Goal: Book appointment/travel/reservation

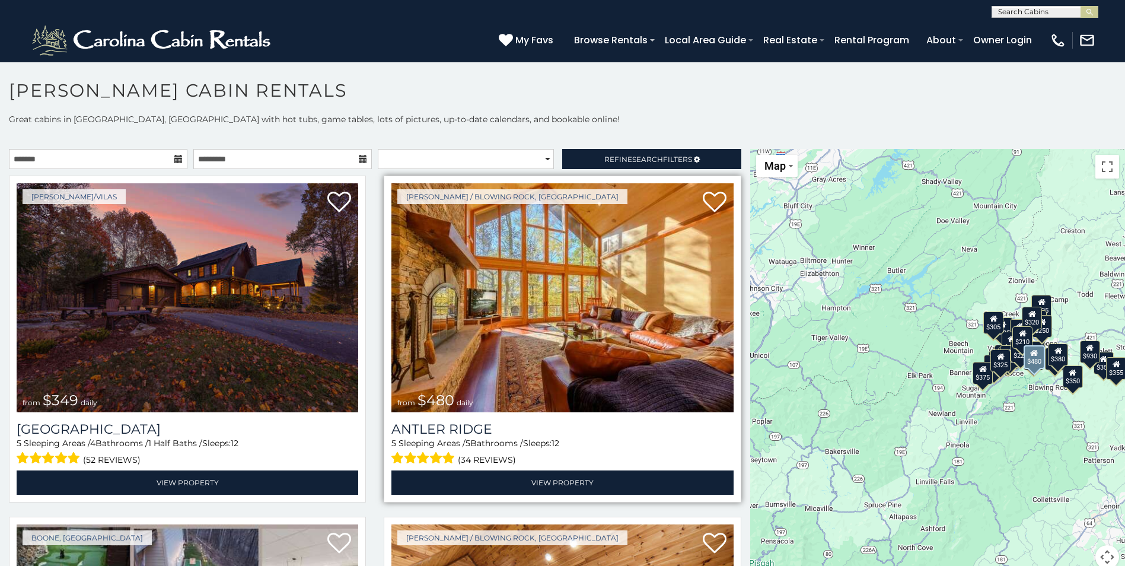
click at [533, 272] on img at bounding box center [562, 297] width 342 height 229
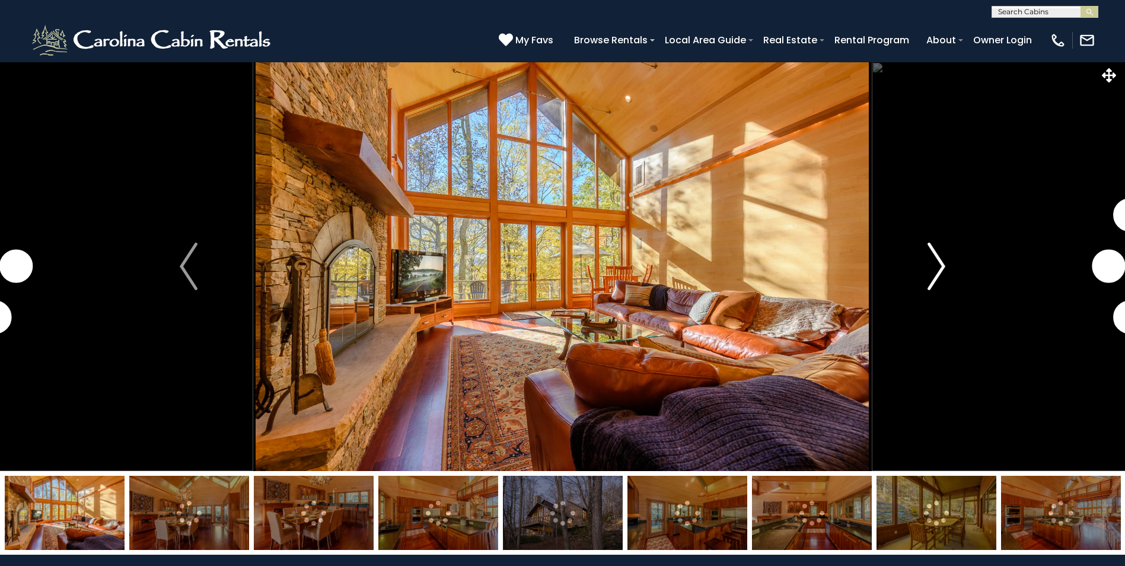
click at [939, 263] on img "Next" at bounding box center [937, 266] width 18 height 47
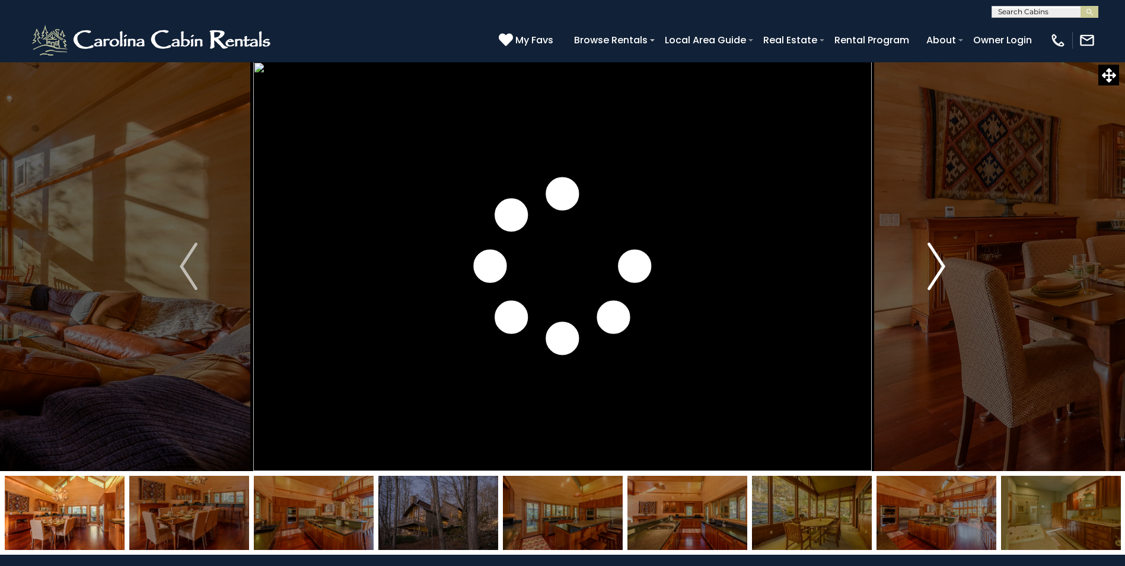
click at [939, 266] on img "Next" at bounding box center [937, 266] width 18 height 47
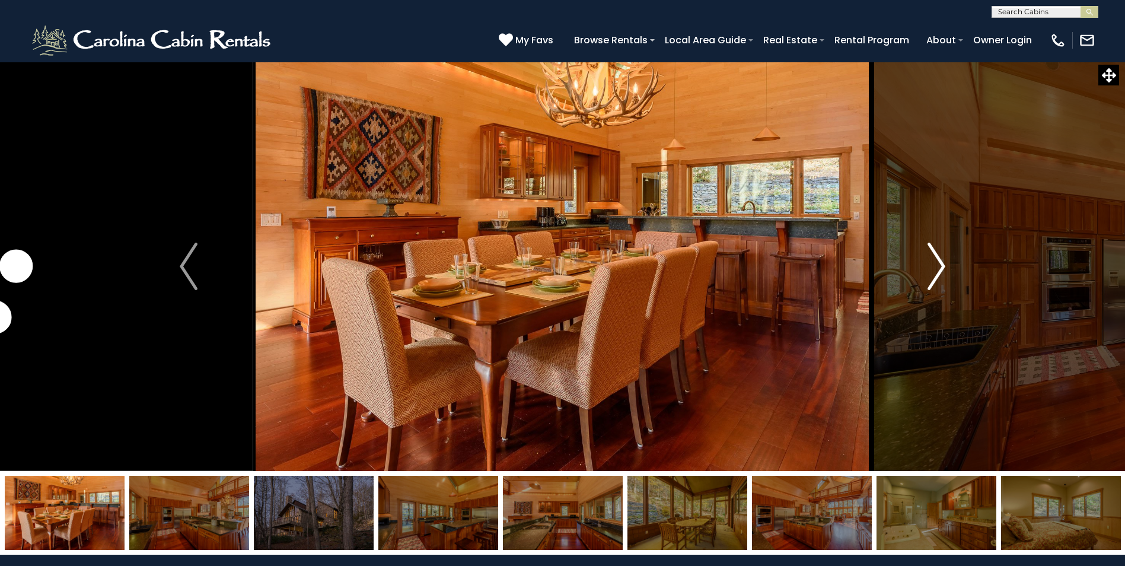
click at [940, 265] on img "Next" at bounding box center [937, 266] width 18 height 47
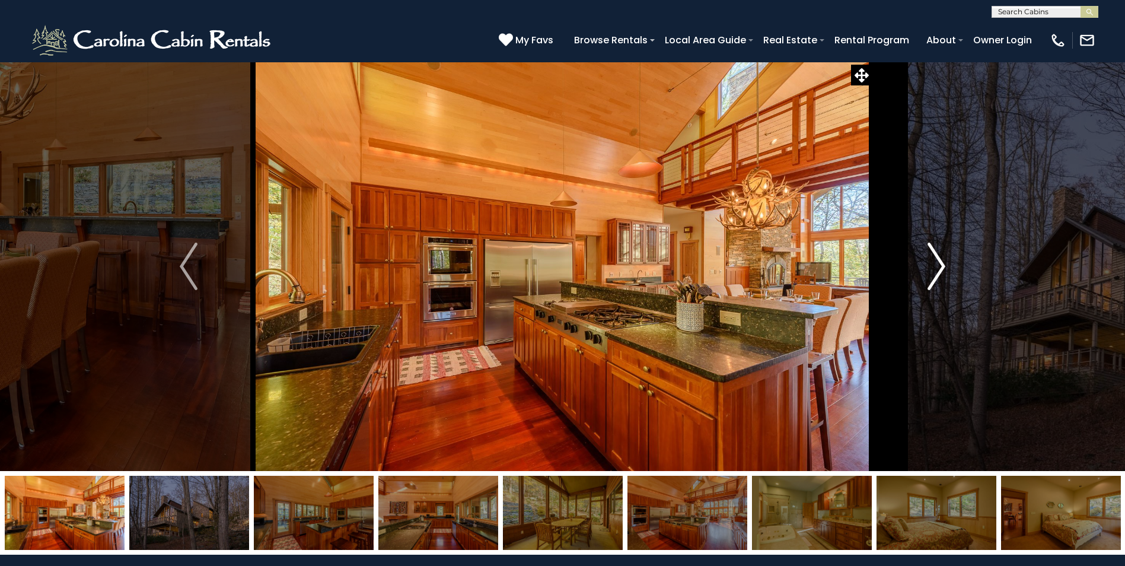
click at [940, 265] on img "Next" at bounding box center [937, 266] width 18 height 47
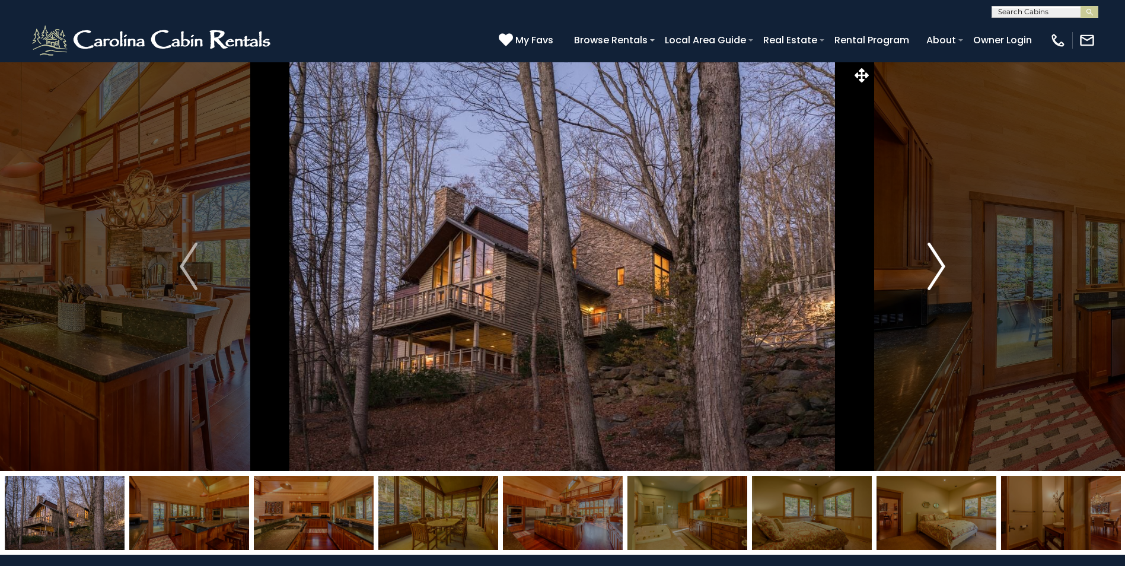
click at [940, 265] on img "Next" at bounding box center [937, 266] width 18 height 47
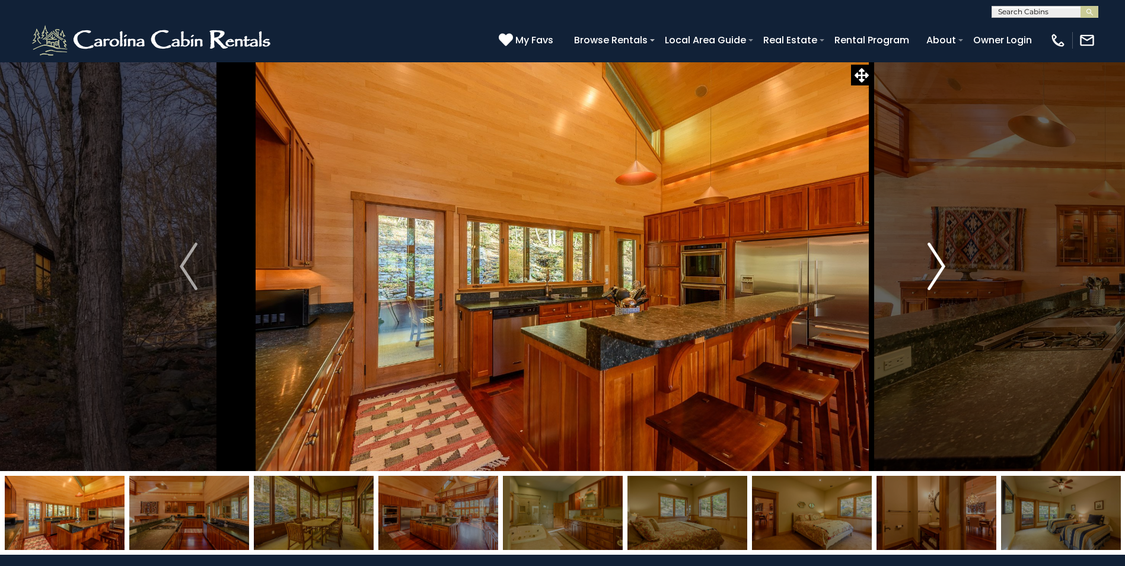
click at [939, 266] on img "Next" at bounding box center [937, 266] width 18 height 47
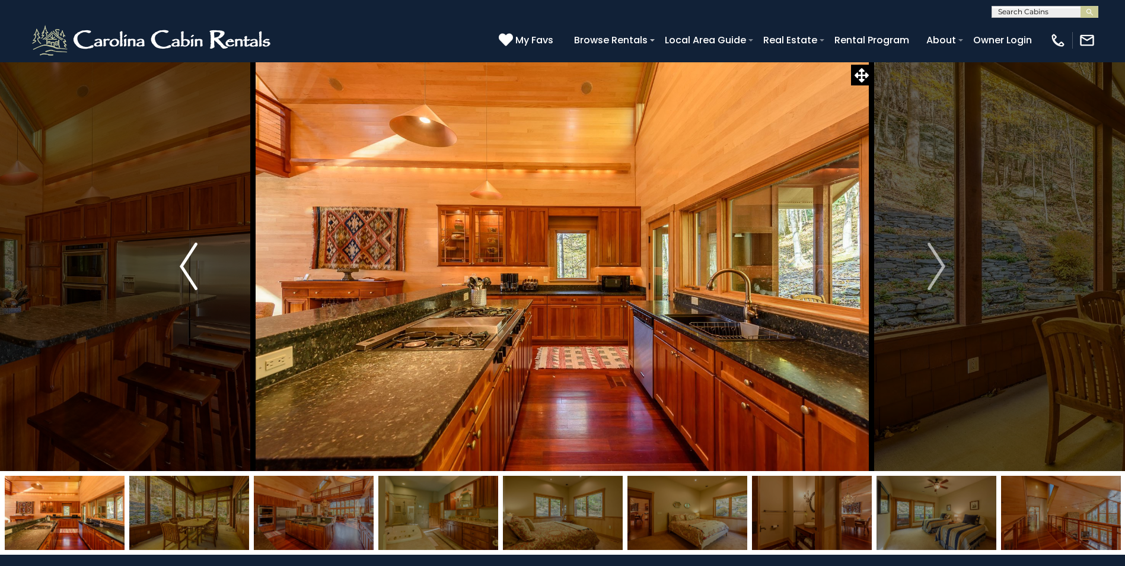
click at [187, 267] on img "Previous" at bounding box center [189, 266] width 18 height 47
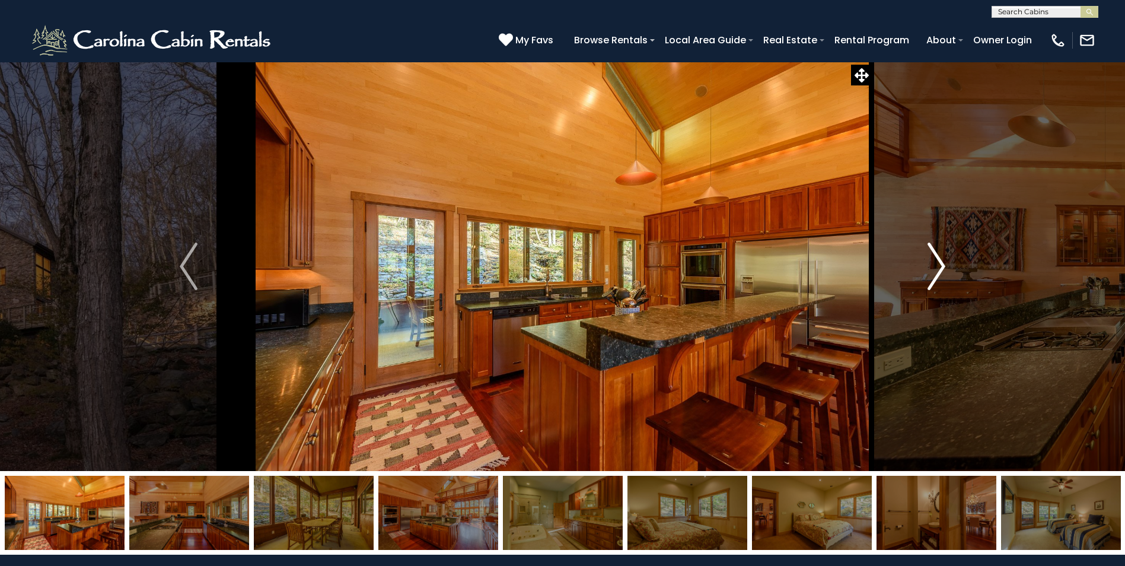
click at [936, 263] on img "Next" at bounding box center [937, 266] width 18 height 47
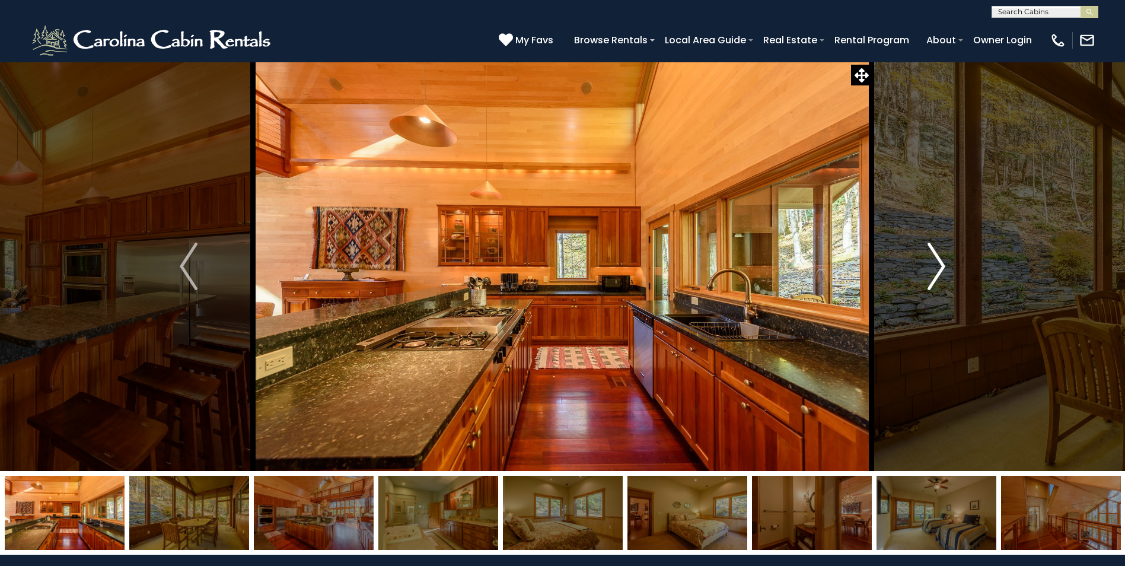
click at [936, 263] on img "Next" at bounding box center [937, 266] width 18 height 47
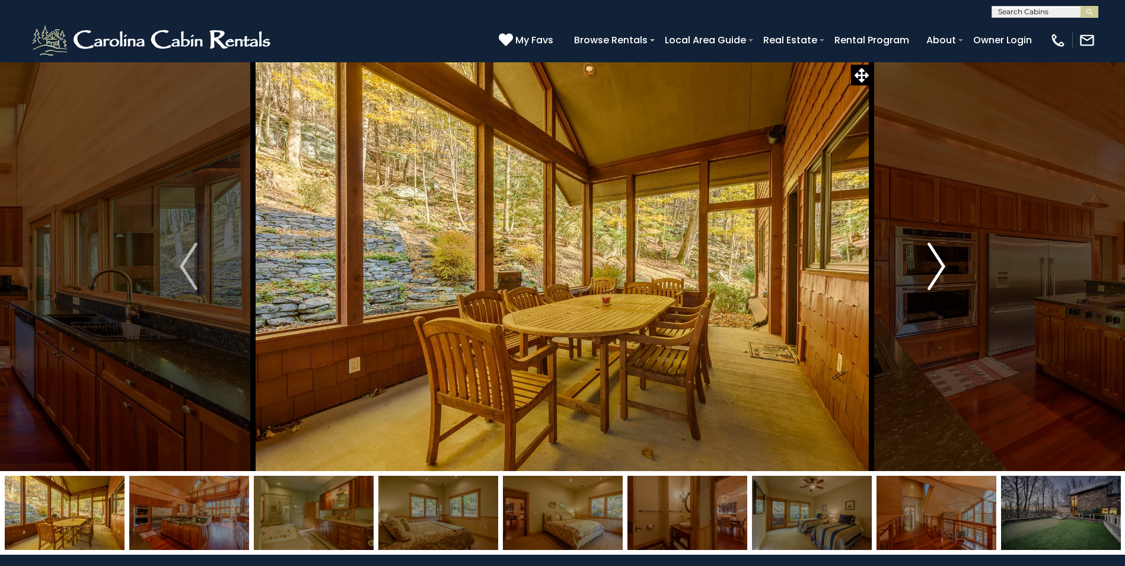
click at [936, 263] on img "Next" at bounding box center [937, 266] width 18 height 47
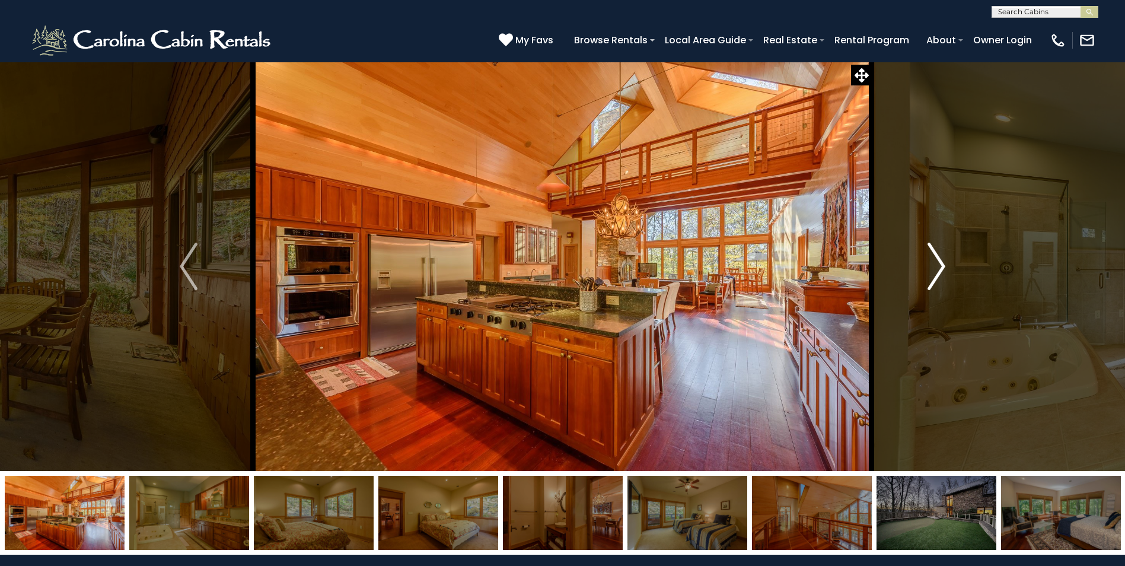
click at [936, 263] on img "Next" at bounding box center [937, 266] width 18 height 47
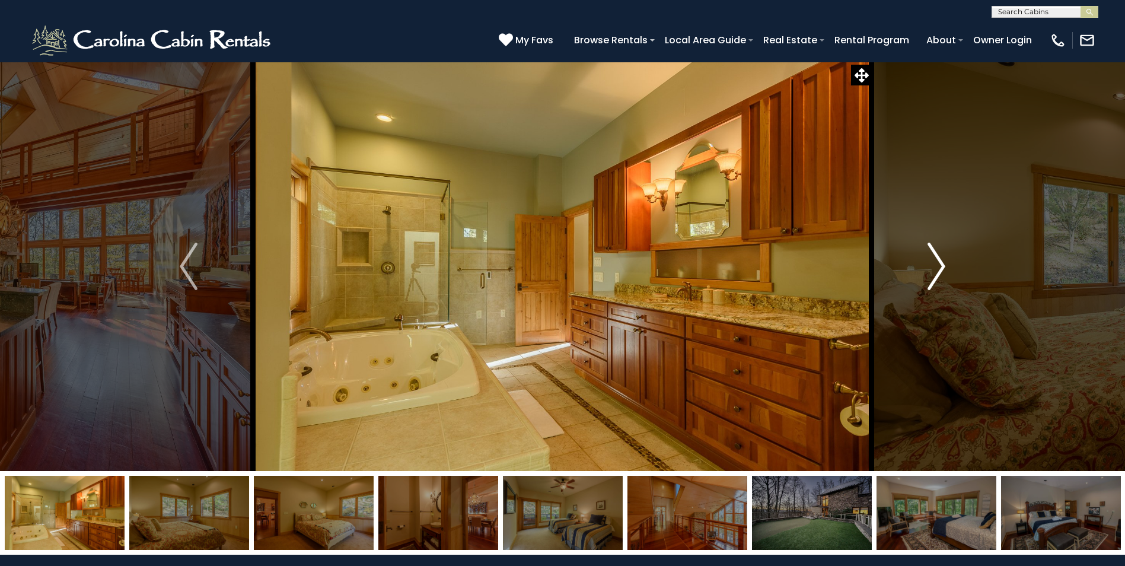
click at [936, 263] on img "Next" at bounding box center [937, 266] width 18 height 47
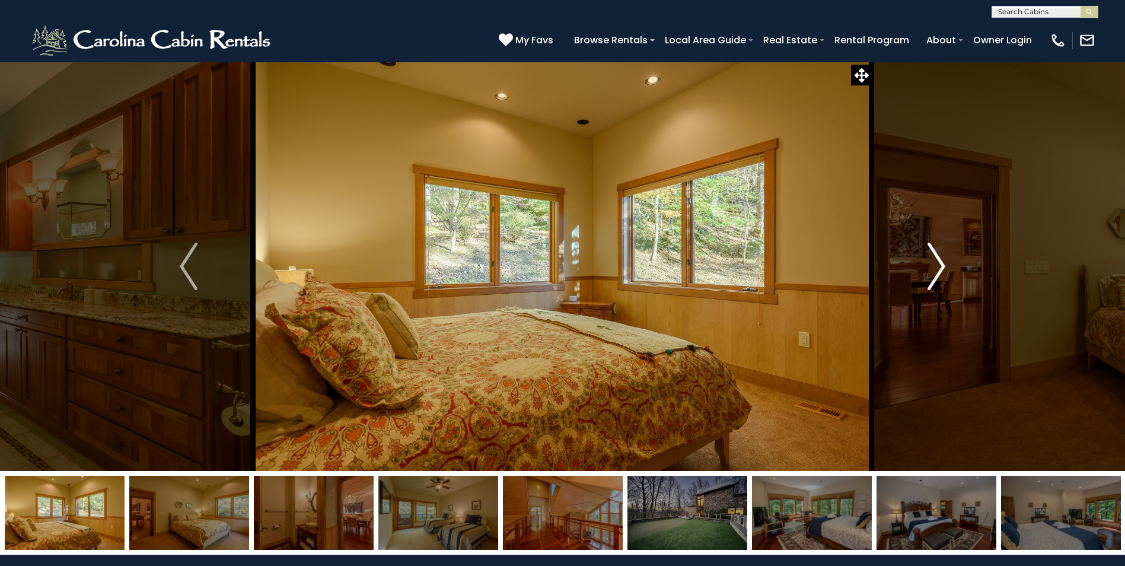
click at [936, 263] on img "Next" at bounding box center [937, 266] width 18 height 47
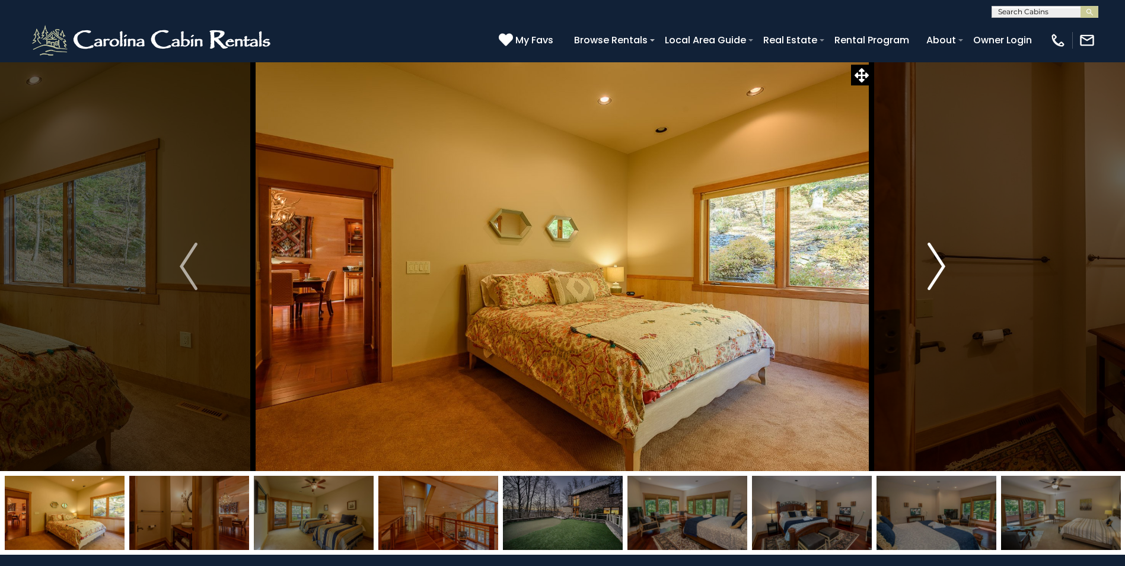
click at [940, 266] on img "Next" at bounding box center [937, 266] width 18 height 47
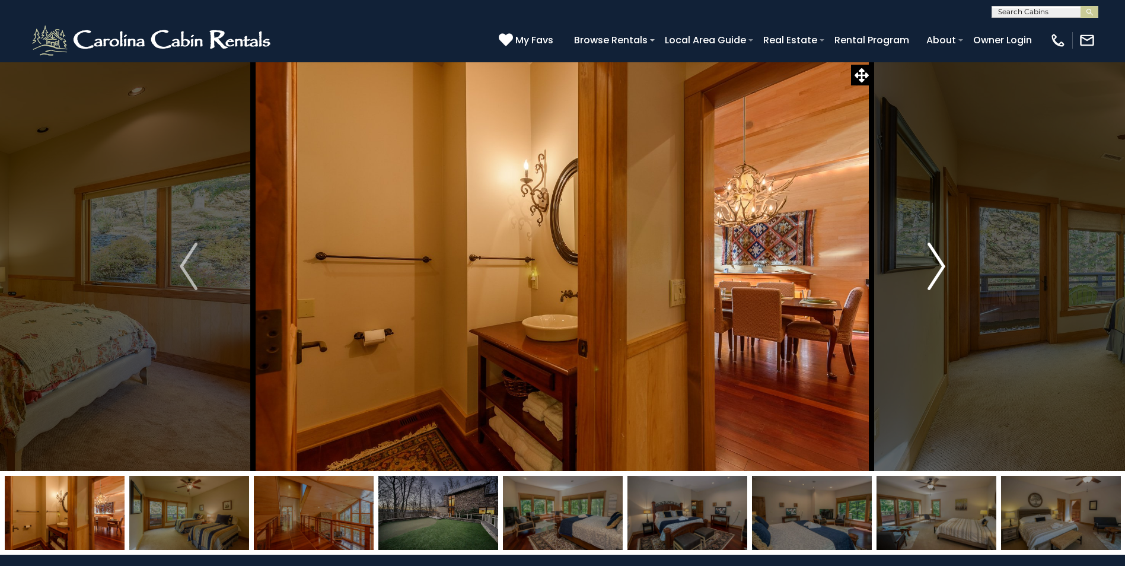
click at [940, 266] on img "Next" at bounding box center [937, 266] width 18 height 47
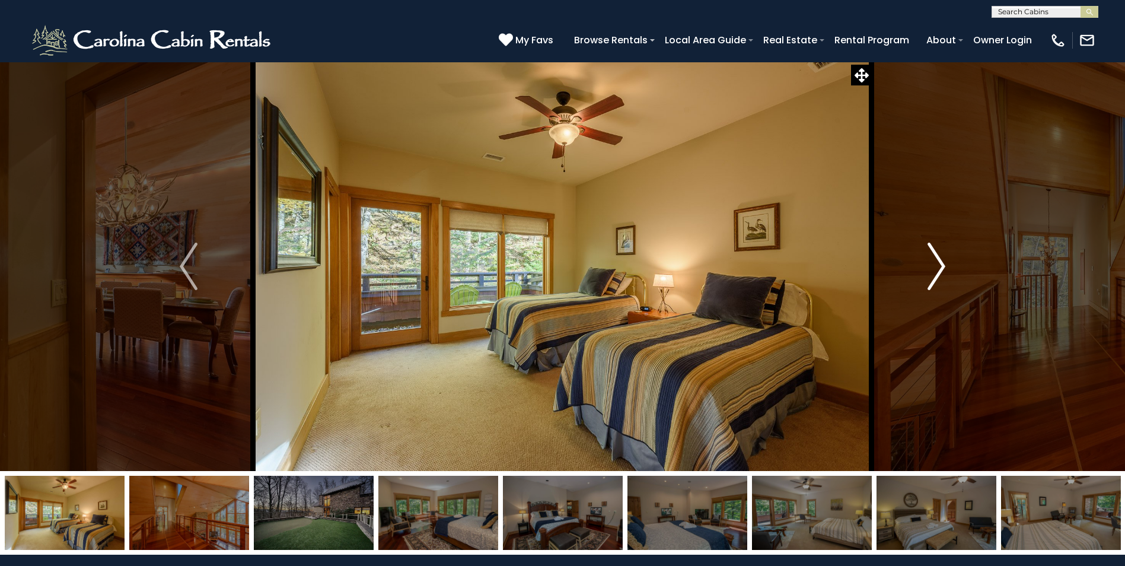
click at [940, 266] on img "Next" at bounding box center [937, 266] width 18 height 47
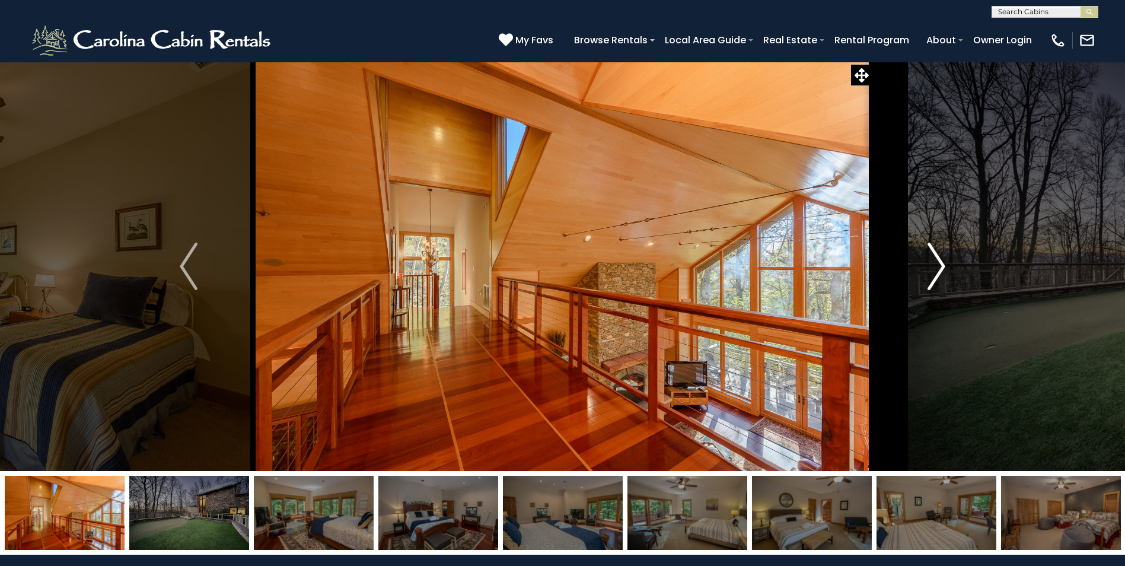
click at [940, 266] on img "Next" at bounding box center [937, 266] width 18 height 47
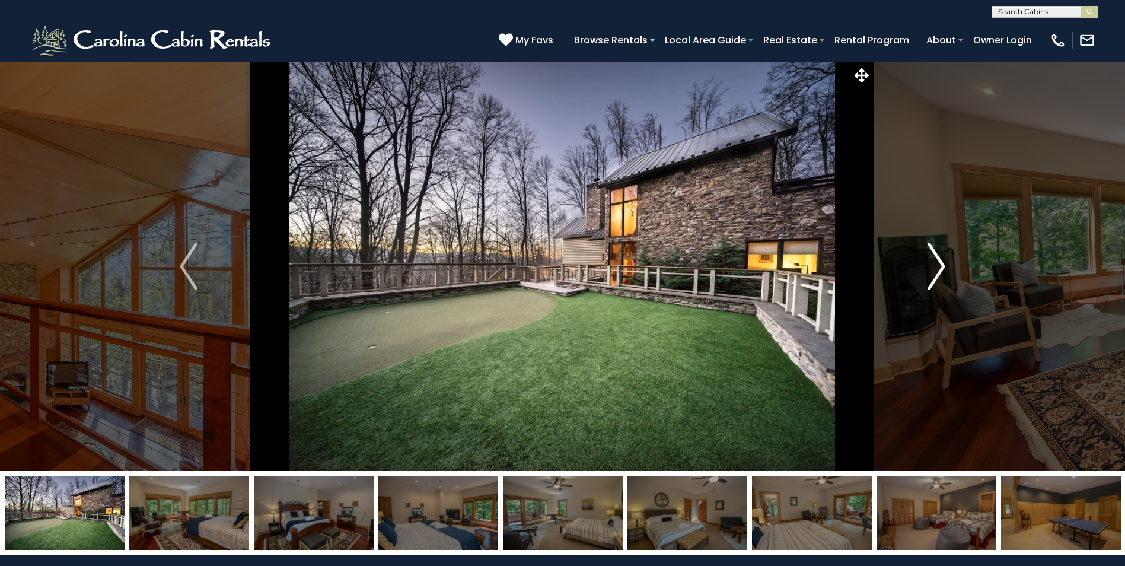
click at [940, 266] on img "Next" at bounding box center [937, 266] width 18 height 47
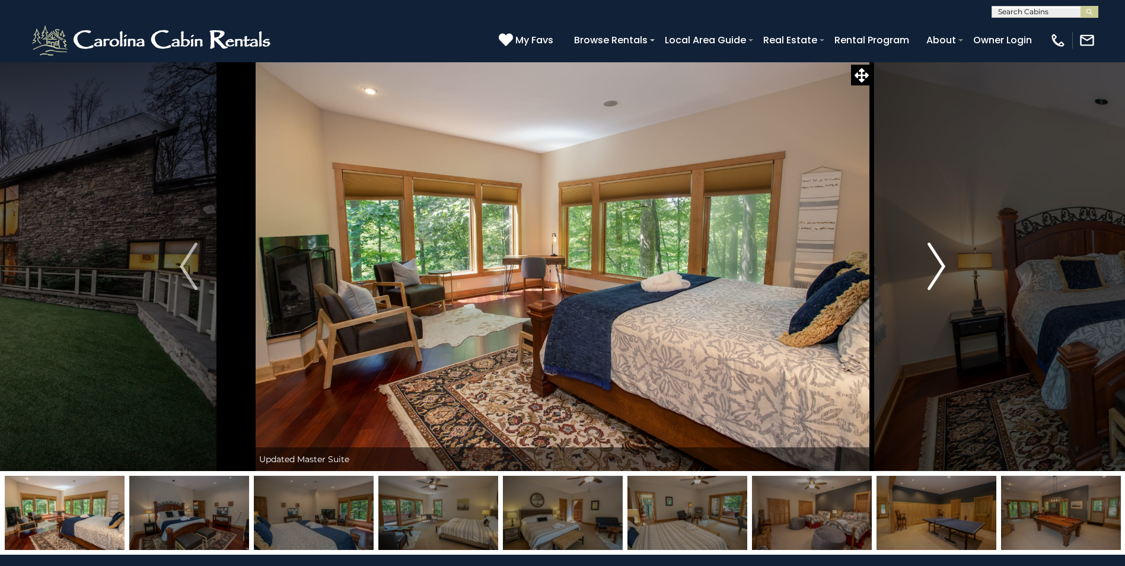
click at [940, 266] on img "Next" at bounding box center [937, 266] width 18 height 47
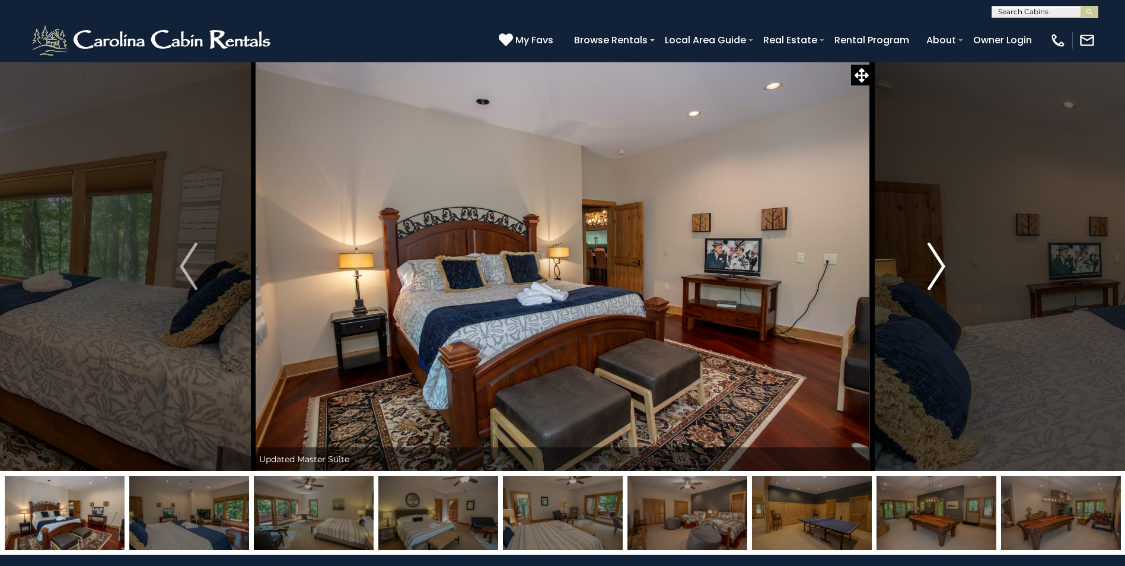
click at [940, 266] on img "Next" at bounding box center [937, 266] width 18 height 47
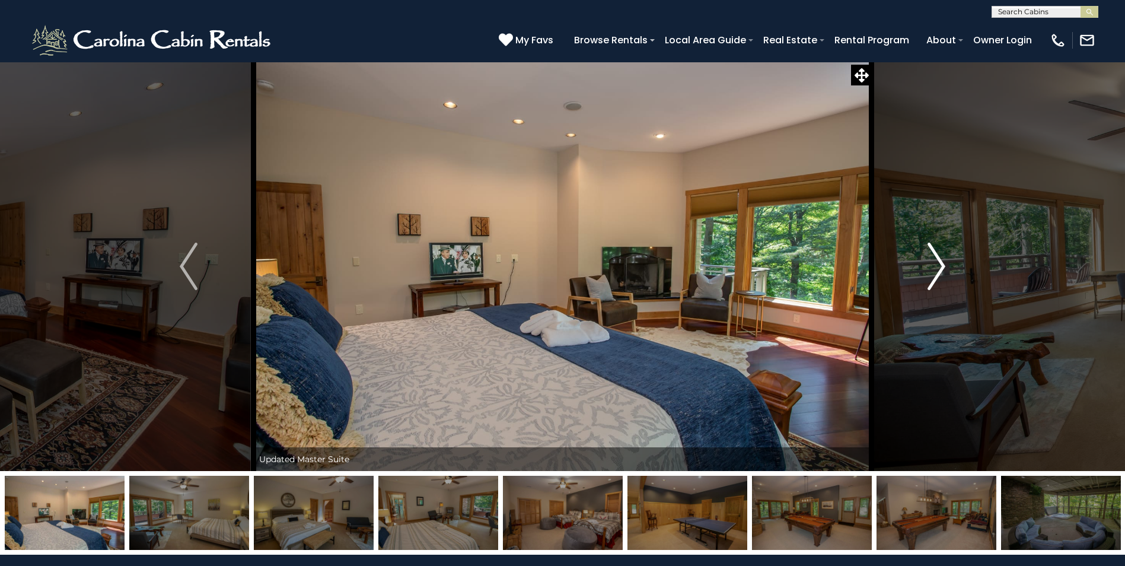
click at [940, 266] on img "Next" at bounding box center [937, 266] width 18 height 47
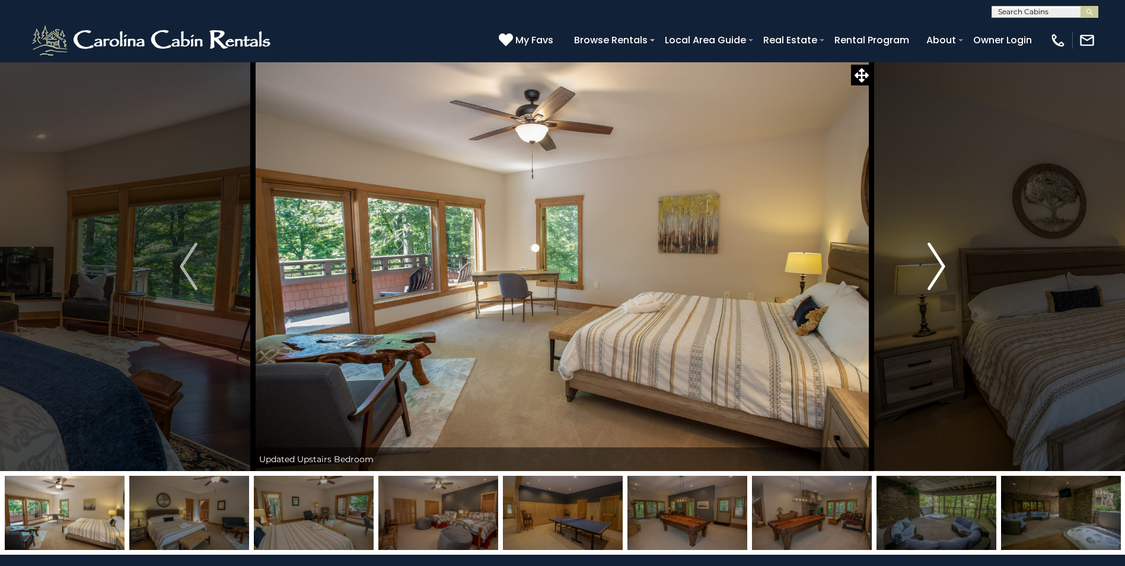
click at [940, 266] on img "Next" at bounding box center [937, 266] width 18 height 47
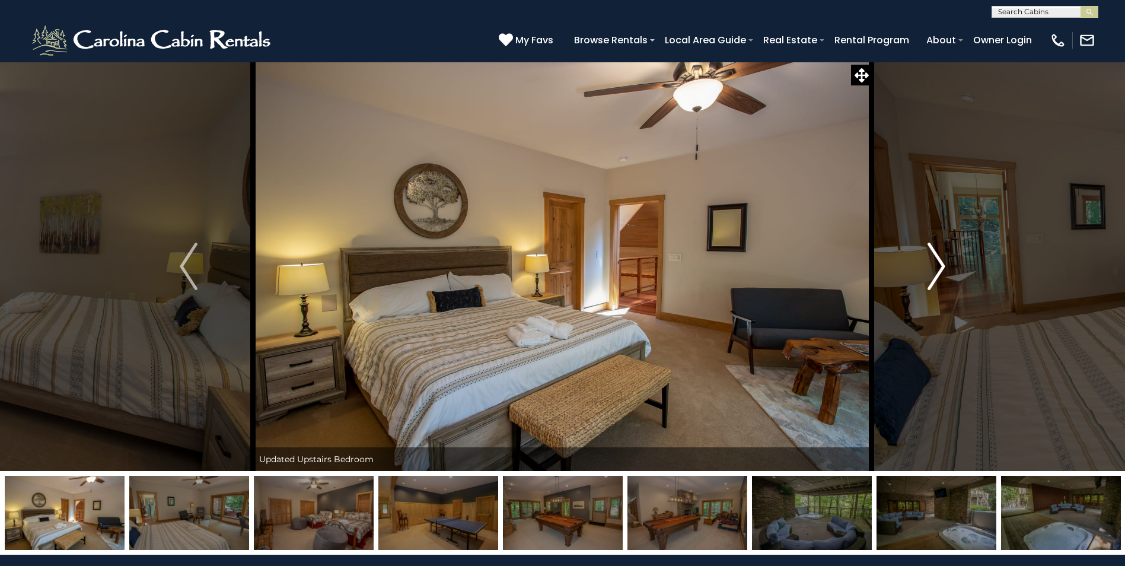
click at [940, 266] on img "Next" at bounding box center [937, 266] width 18 height 47
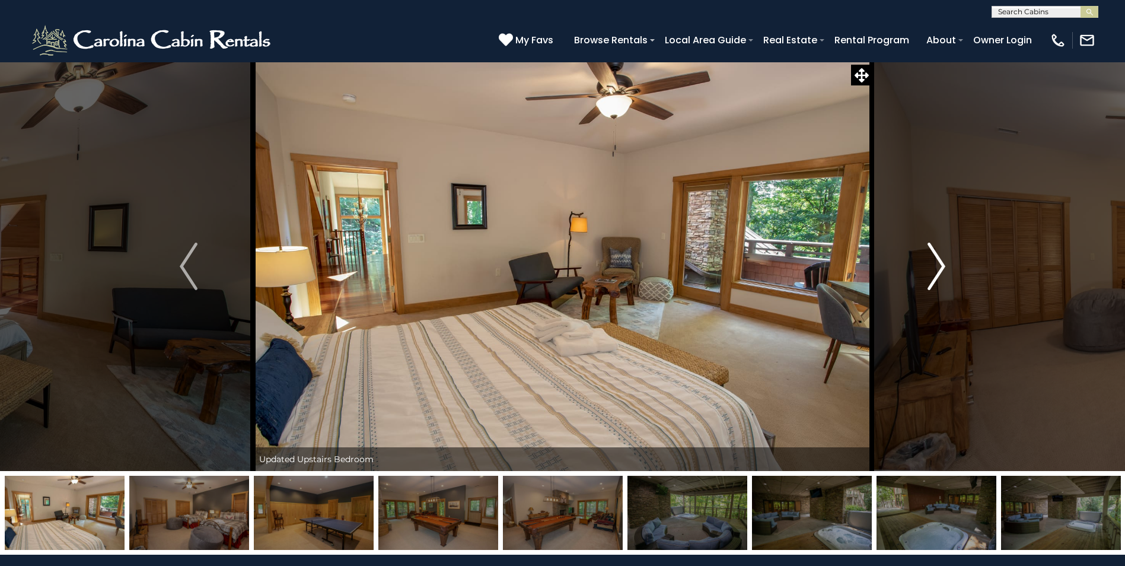
click at [940, 266] on img "Next" at bounding box center [937, 266] width 18 height 47
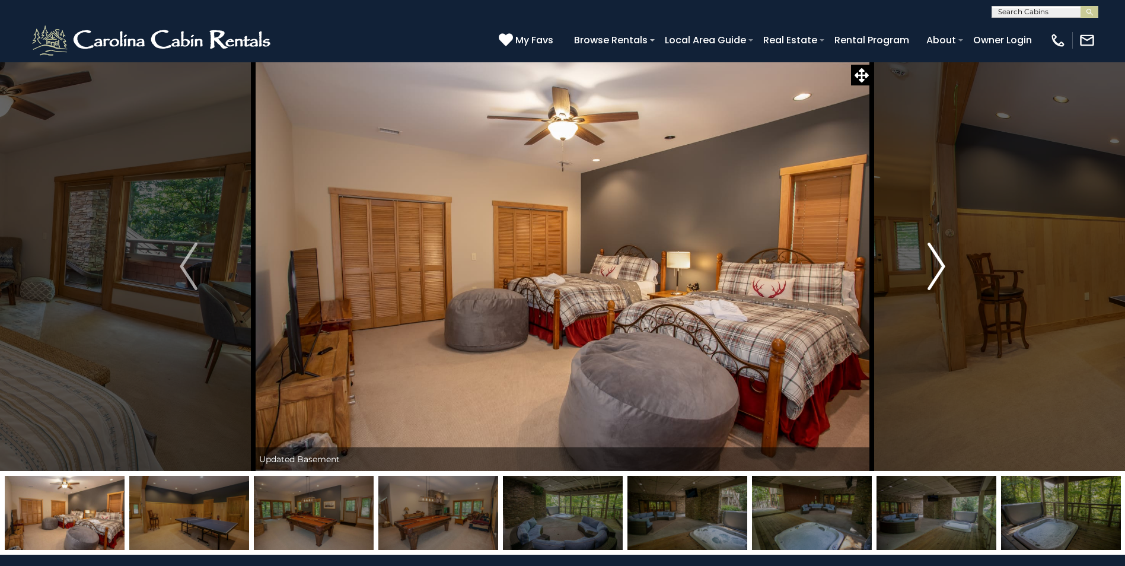
click at [940, 266] on img "Next" at bounding box center [937, 266] width 18 height 47
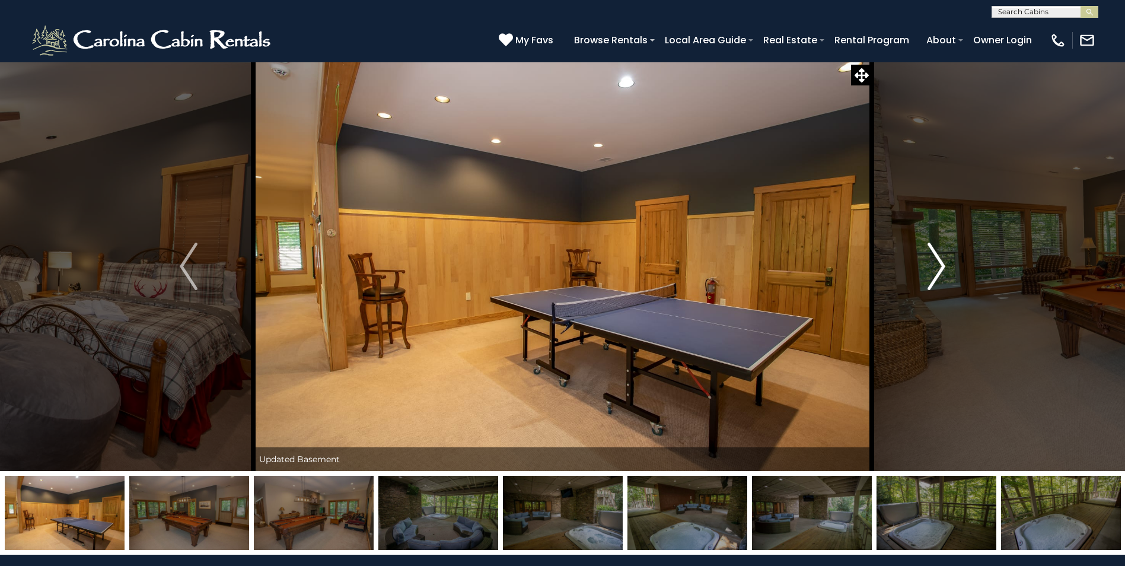
click at [940, 266] on img "Next" at bounding box center [937, 266] width 18 height 47
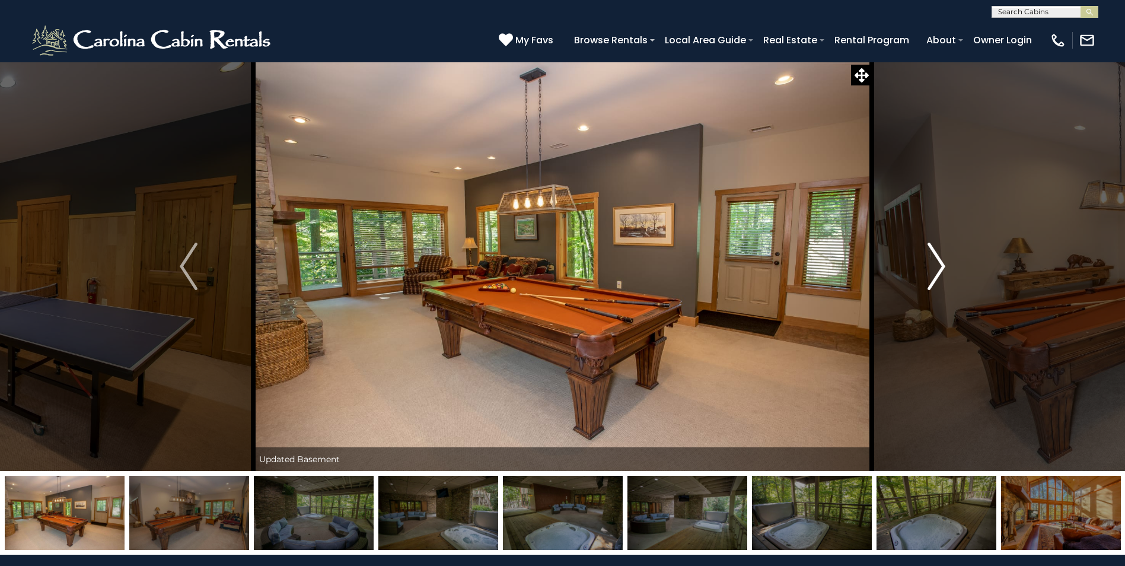
click at [940, 266] on img "Next" at bounding box center [937, 266] width 18 height 47
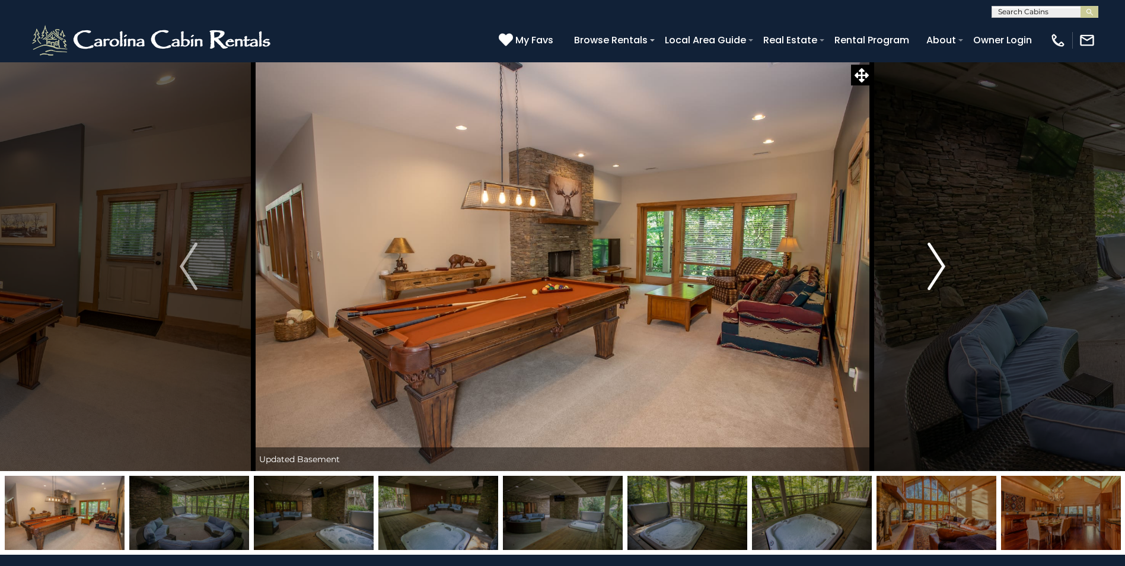
click at [940, 266] on img "Next" at bounding box center [937, 266] width 18 height 47
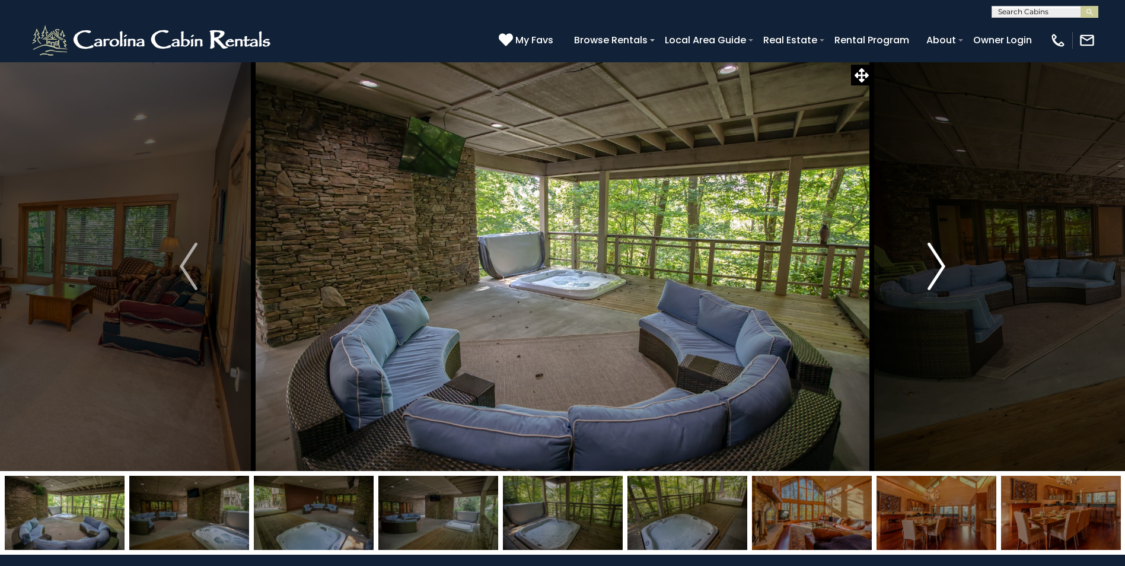
click at [940, 266] on img "Next" at bounding box center [937, 266] width 18 height 47
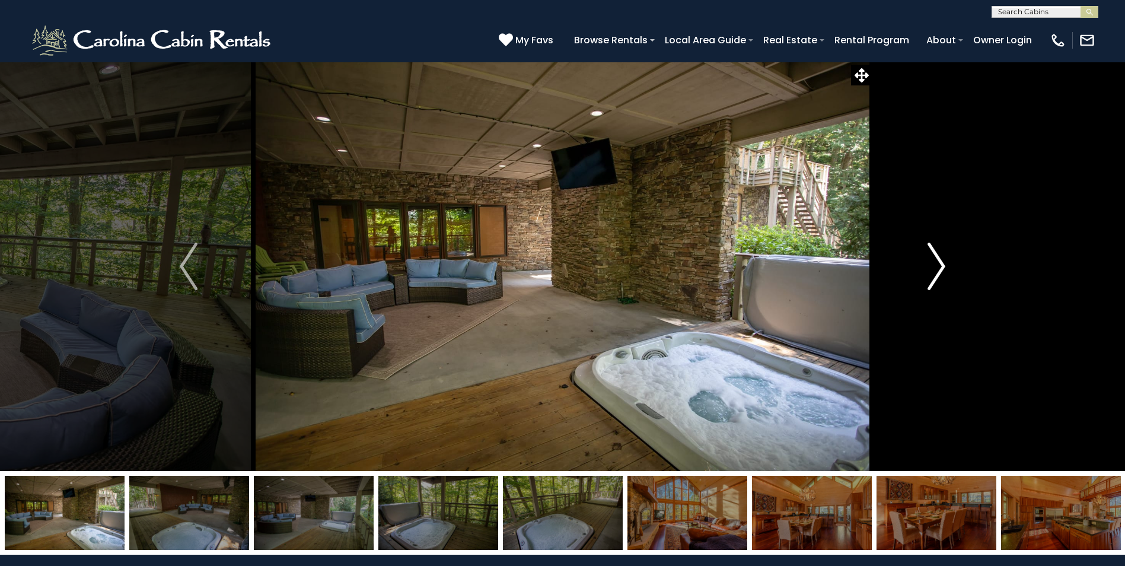
click at [940, 266] on img "Next" at bounding box center [937, 266] width 18 height 47
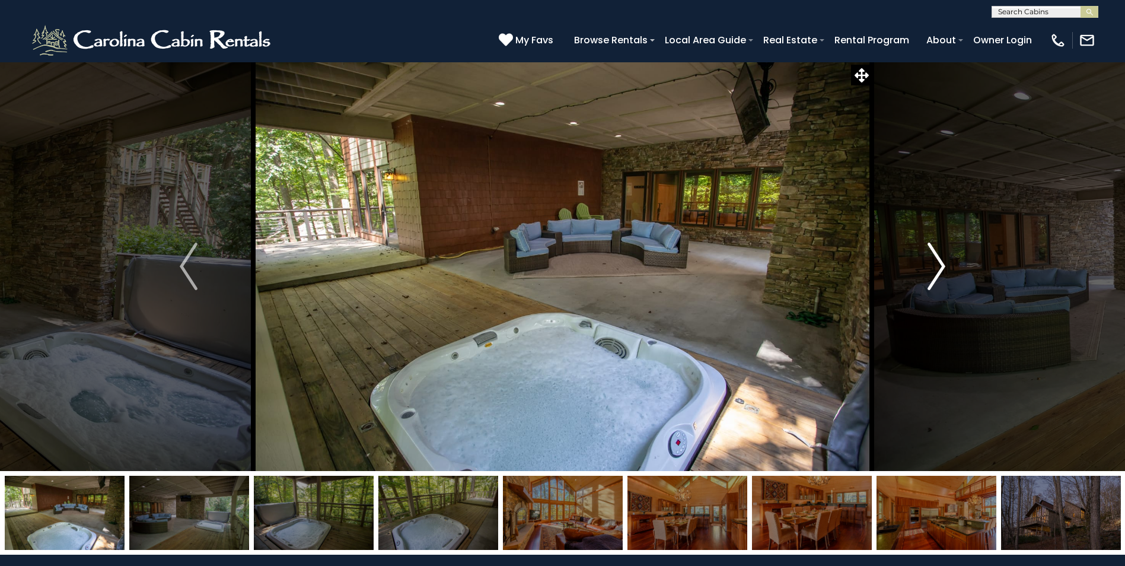
click at [940, 266] on img "Next" at bounding box center [937, 266] width 18 height 47
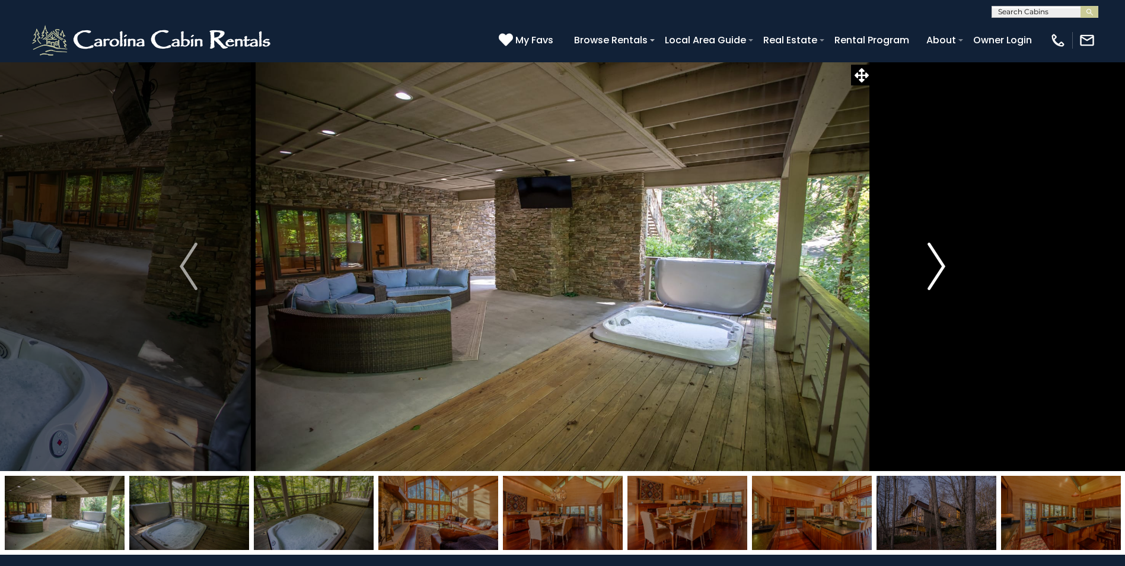
click at [940, 266] on img "Next" at bounding box center [937, 266] width 18 height 47
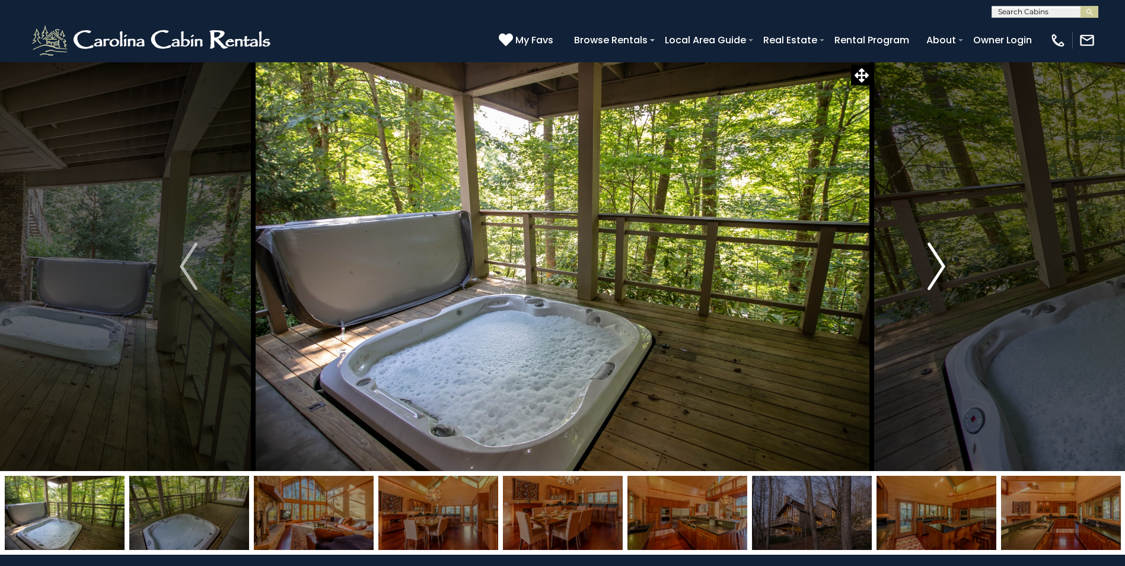
click at [940, 266] on img "Next" at bounding box center [937, 266] width 18 height 47
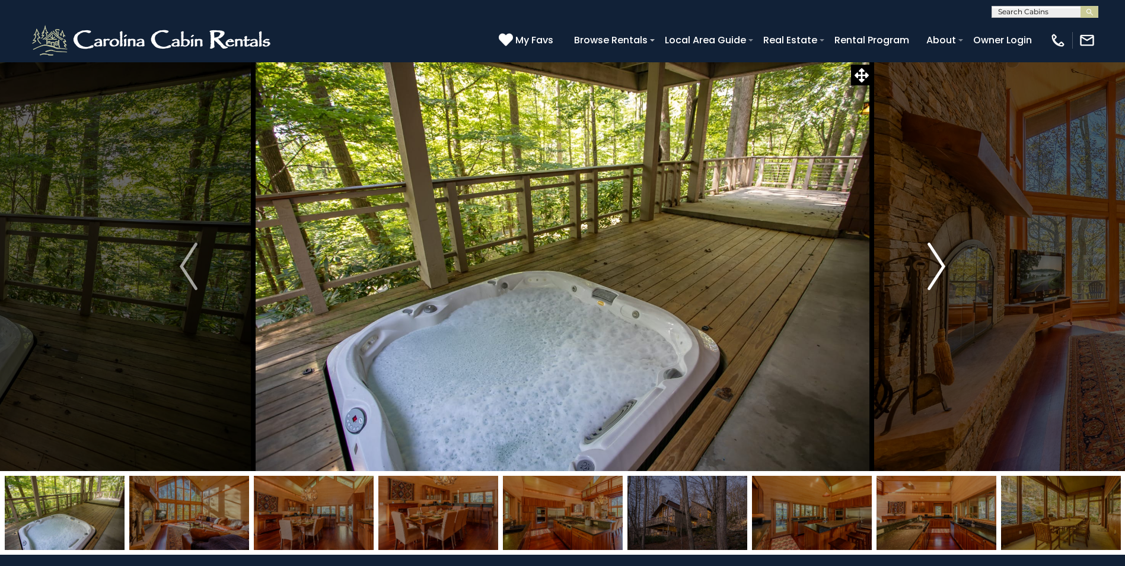
click at [940, 266] on img "Next" at bounding box center [937, 266] width 18 height 47
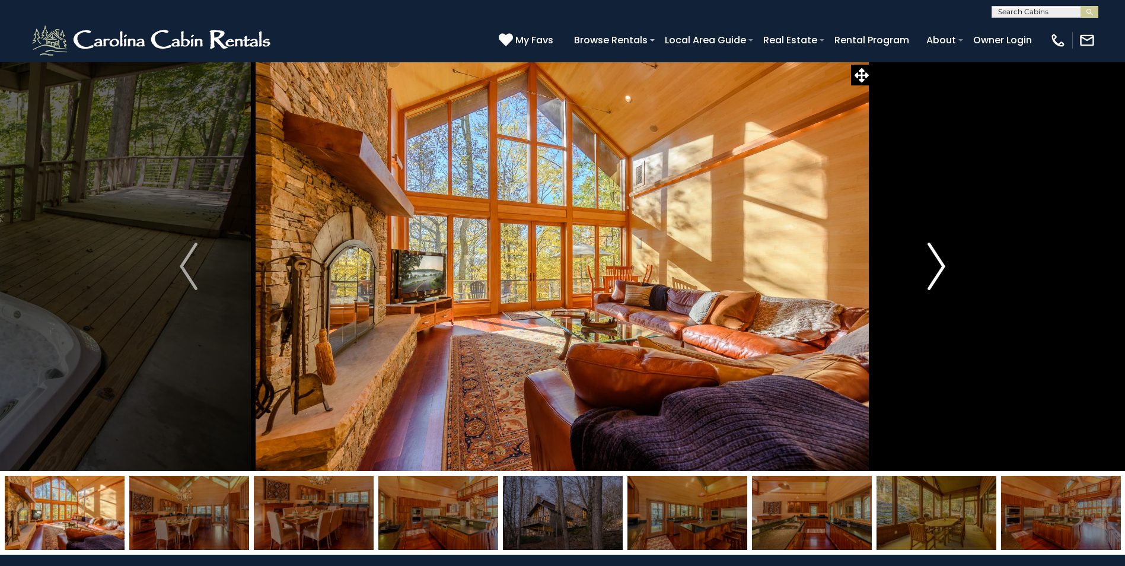
click at [940, 257] on img "Next" at bounding box center [937, 266] width 18 height 47
